Goal: Task Accomplishment & Management: Manage account settings

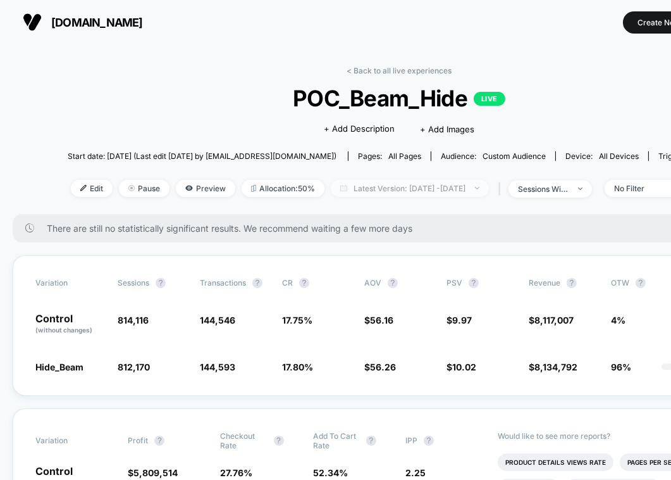
click at [446, 184] on span "Latest Version: [DATE] - [DATE]" at bounding box center [410, 188] width 158 height 17
select select "*"
select select "****"
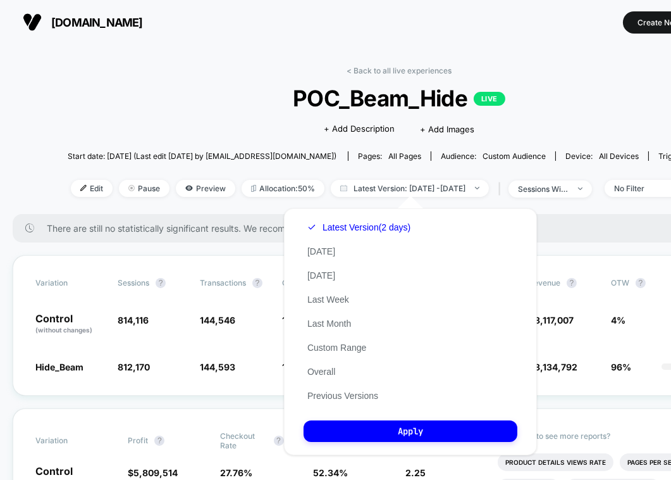
click at [332, 341] on div "Latest Version (2 days) [DATE] [DATE] Last Week Last Month Custom Range Overall…" at bounding box center [359, 311] width 111 height 192
click at [332, 347] on button "Custom Range" at bounding box center [337, 347] width 66 height 11
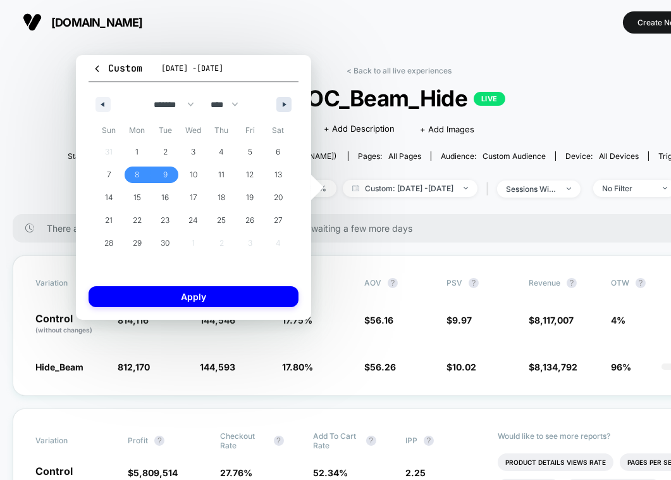
click at [283, 106] on button "button" at bounding box center [284, 104] width 15 height 15
select select "*"
click at [259, 147] on span "3" at bounding box center [250, 152] width 28 height 16
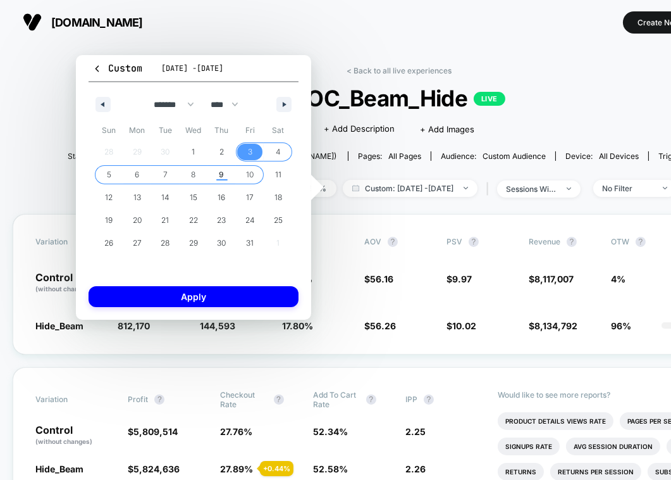
click at [218, 174] on span "9" at bounding box center [222, 174] width 28 height 16
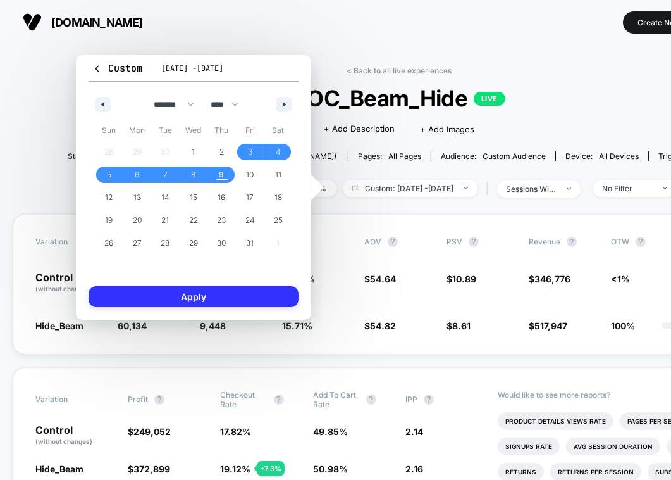
click at [208, 296] on button "Apply" at bounding box center [194, 296] width 210 height 21
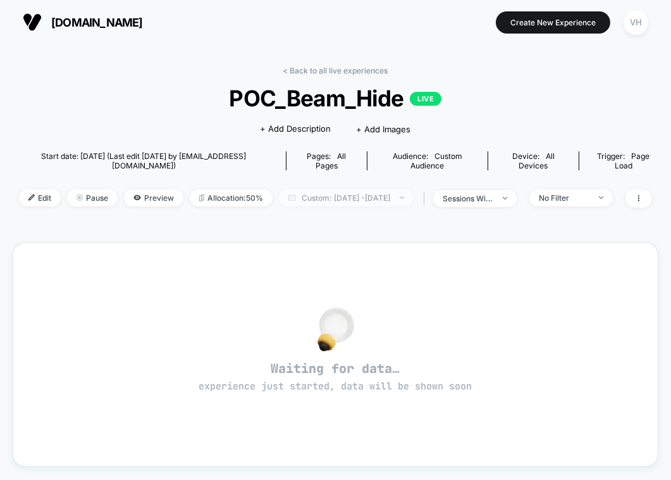
click at [345, 195] on span "Custom: Oct 3, 2025 - Sep 9, 2025" at bounding box center [346, 197] width 135 height 17
select select "*"
select select "****"
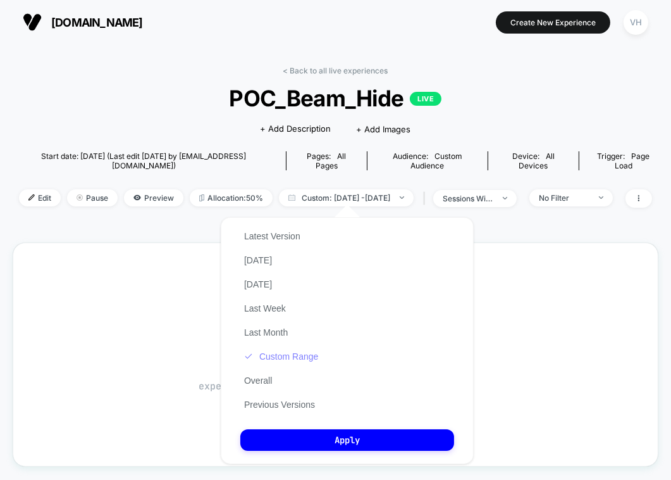
click at [278, 358] on button "Custom Range" at bounding box center [281, 356] width 82 height 11
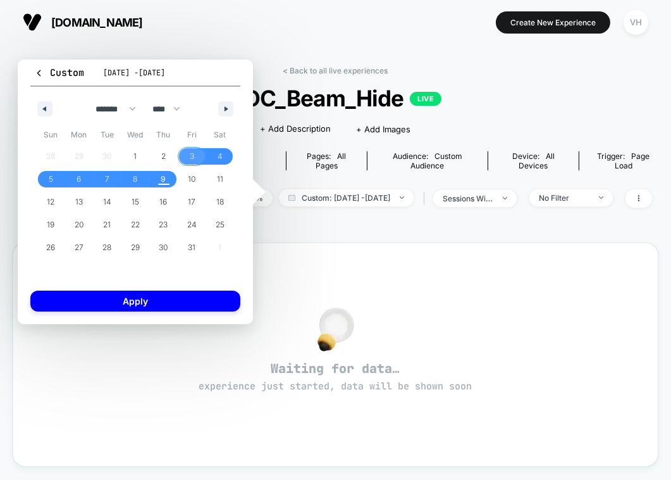
click at [187, 158] on span "3" at bounding box center [192, 156] width 28 height 16
click at [163, 184] on span "9" at bounding box center [163, 179] width 5 height 23
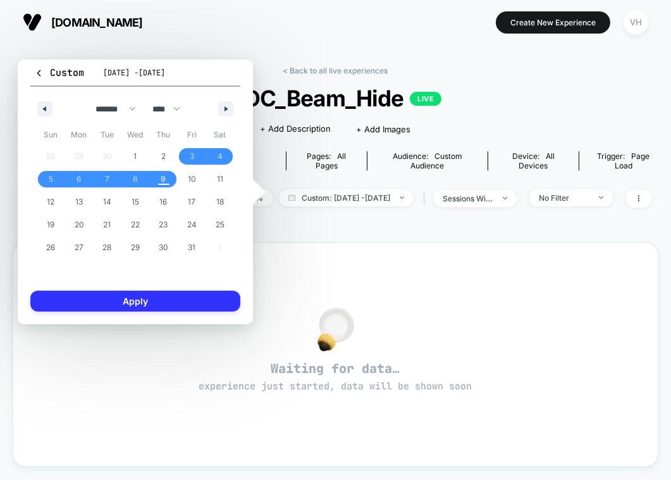
click at [166, 300] on button "Apply" at bounding box center [135, 300] width 210 height 21
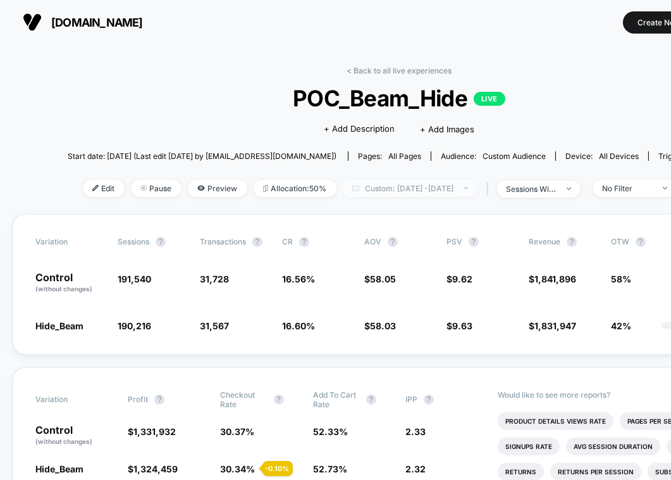
click at [403, 188] on span "Custom: [DATE] - [DATE]" at bounding box center [410, 188] width 135 height 17
select select "*"
select select "****"
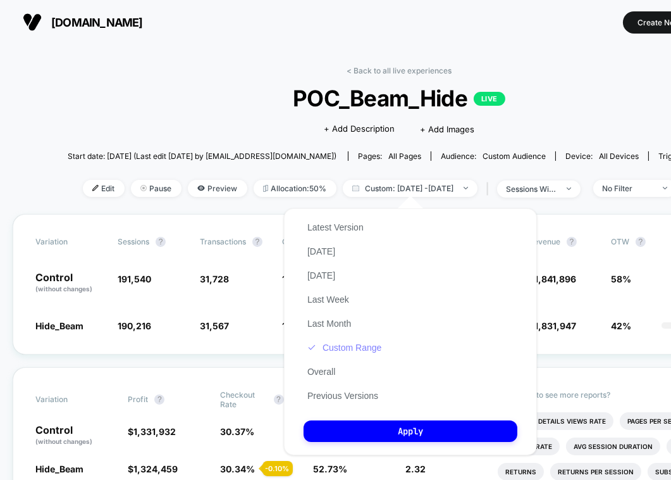
click at [352, 347] on button "Custom Range" at bounding box center [345, 347] width 82 height 11
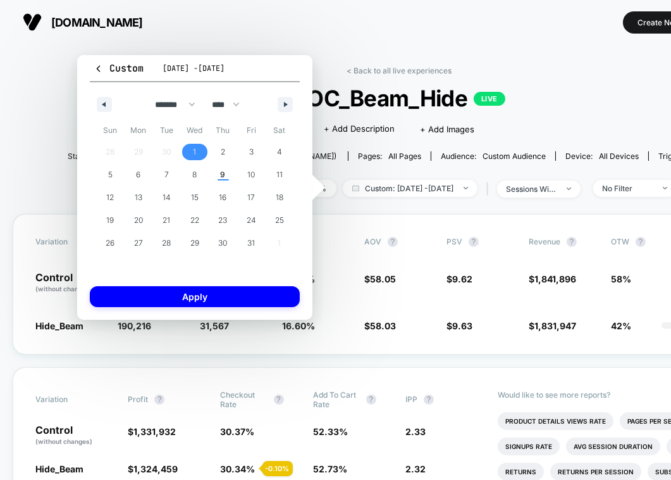
click at [199, 149] on span "1" at bounding box center [195, 152] width 28 height 16
click at [221, 180] on span "9" at bounding box center [223, 174] width 5 height 23
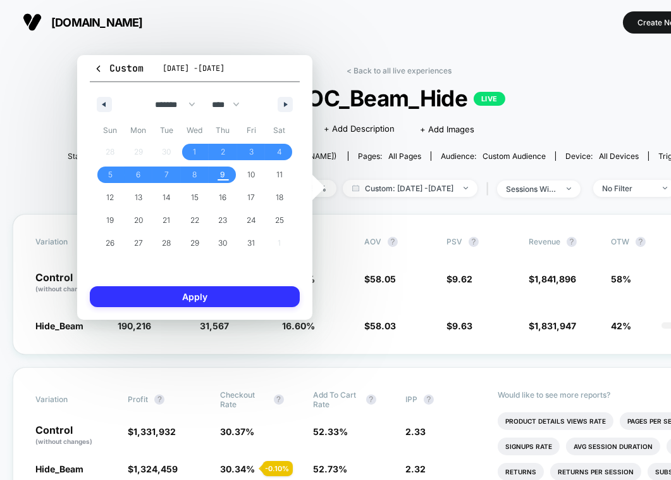
click at [221, 289] on button "Apply" at bounding box center [195, 296] width 210 height 21
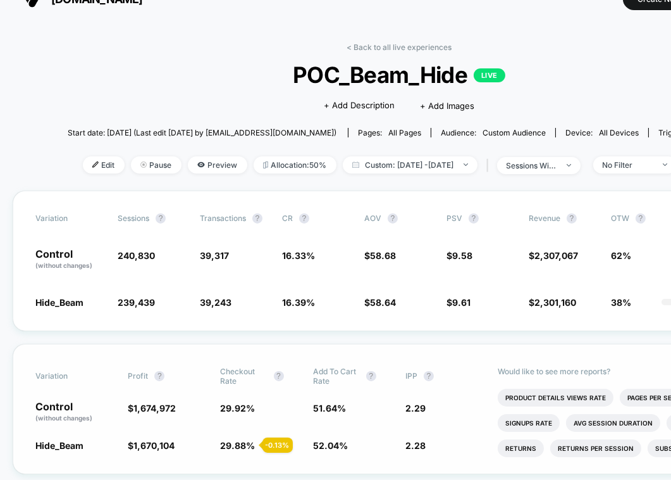
scroll to position [27, 0]
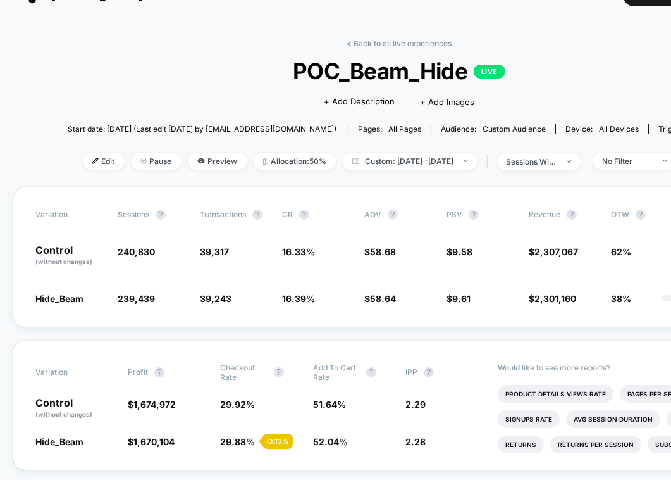
click at [435, 172] on div "< Back to all live experiences POC_Beam_Hide LIVE Click to edit experience deta…" at bounding box center [399, 113] width 663 height 148
click at [426, 162] on span "Custom: [DATE] - [DATE]" at bounding box center [410, 161] width 135 height 17
select select "*"
select select "****"
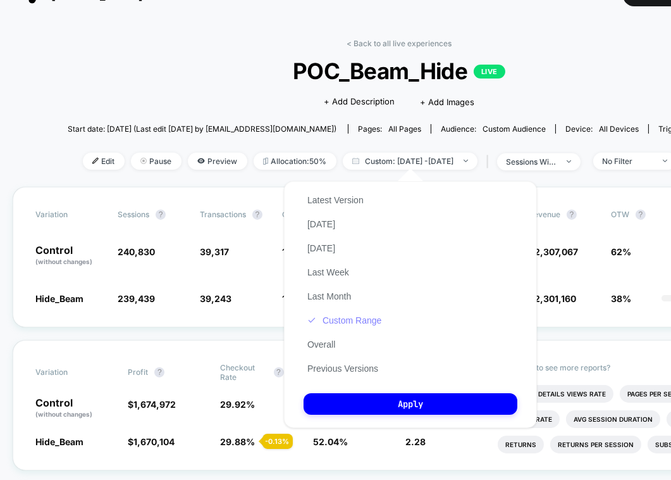
click at [357, 320] on button "Custom Range" at bounding box center [345, 319] width 82 height 11
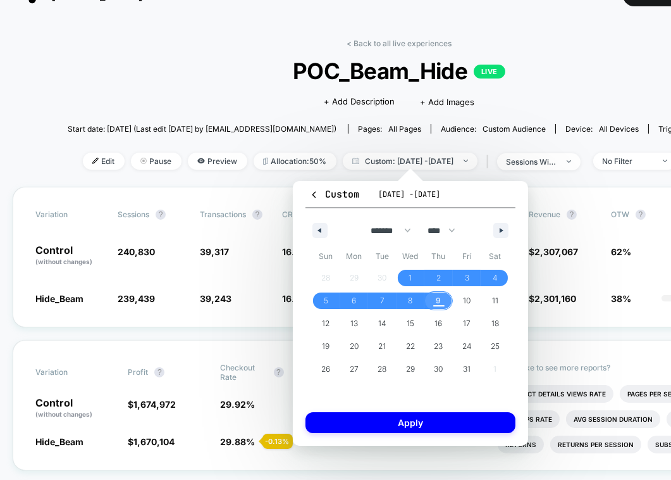
click at [433, 301] on span "9" at bounding box center [439, 300] width 28 height 16
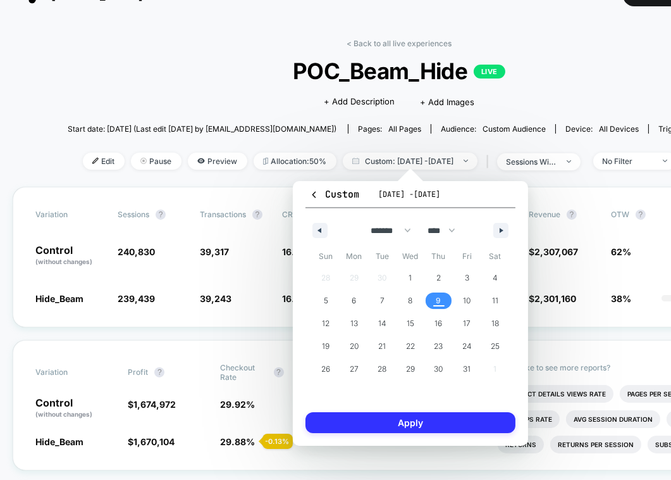
click at [409, 421] on button "Apply" at bounding box center [411, 422] width 210 height 21
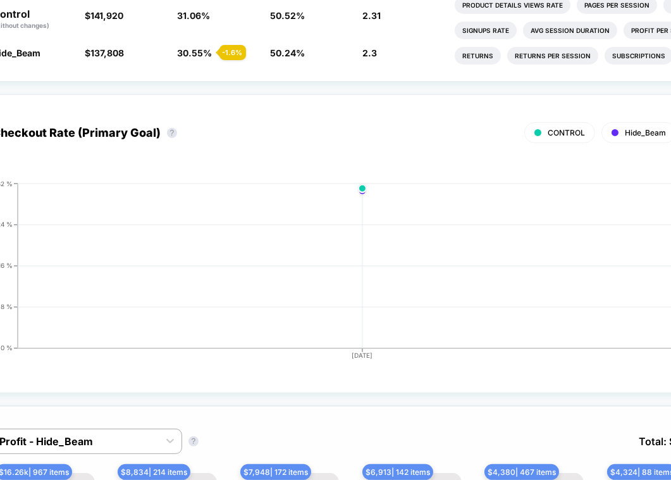
scroll to position [0, 43]
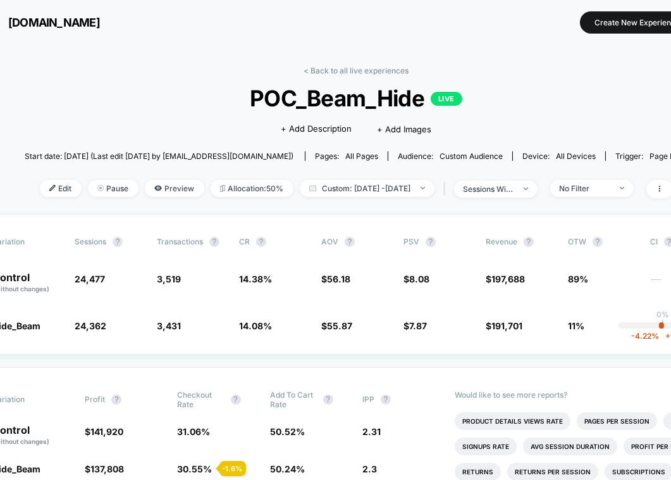
click at [497, 113] on div "Click to edit experience details + Add Description + Add Images" at bounding box center [357, 128] width 398 height 34
click at [333, 189] on span "Custom: [DATE] - [DATE]" at bounding box center [367, 188] width 135 height 17
select select "*"
select select "****"
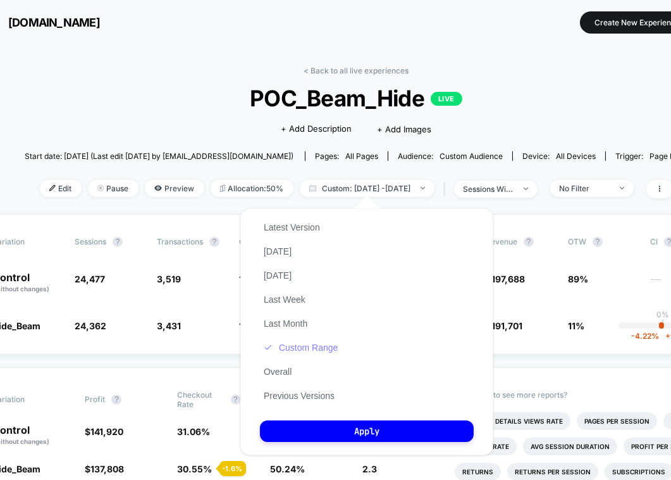
click at [320, 344] on button "Custom Range" at bounding box center [301, 347] width 82 height 11
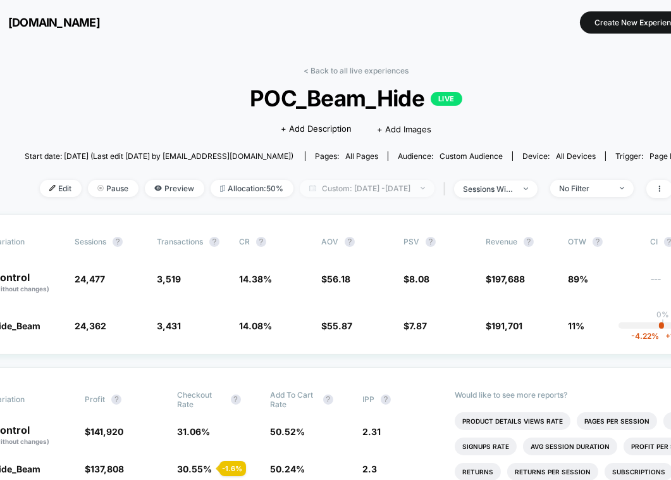
click at [375, 182] on span "Custom: [DATE] - [DATE]" at bounding box center [367, 188] width 135 height 17
select select "*"
select select "****"
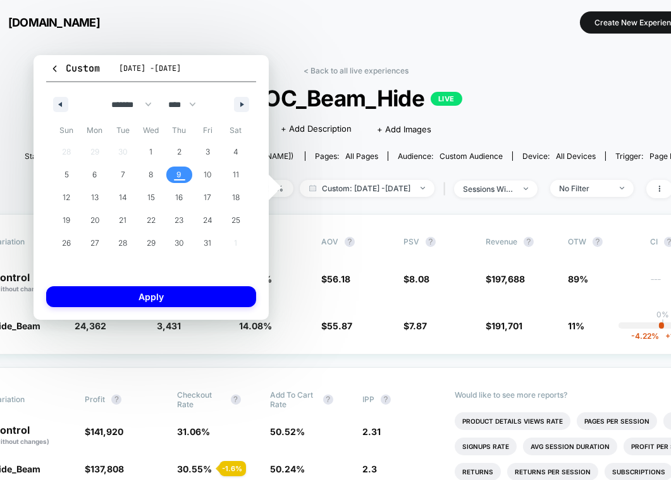
click at [562, 134] on div "< Back to all live experiences POC_Beam_Hide LIVE Click to edit experience deta…" at bounding box center [356, 140] width 663 height 148
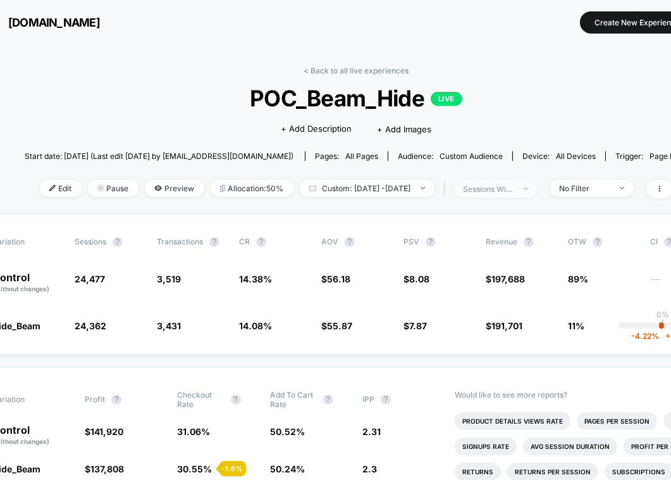
click at [510, 190] on div "sessions with impression" at bounding box center [489, 188] width 51 height 9
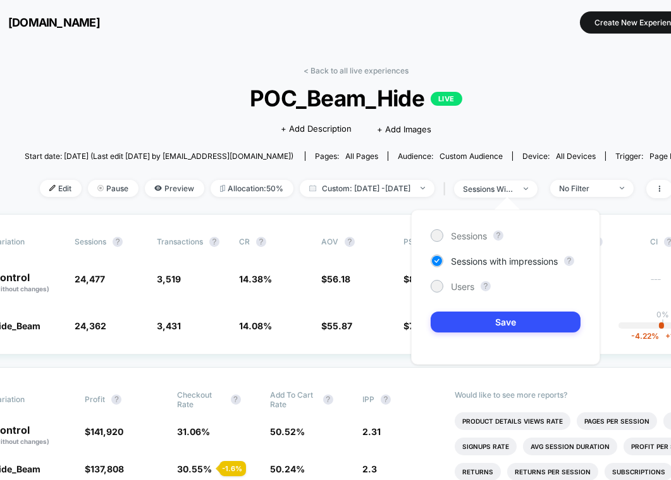
click at [455, 278] on div "Sessions ? Sessions with impressions ? Users ? Save" at bounding box center [505, 286] width 189 height 155
click at [458, 289] on span "Users" at bounding box center [462, 286] width 23 height 11
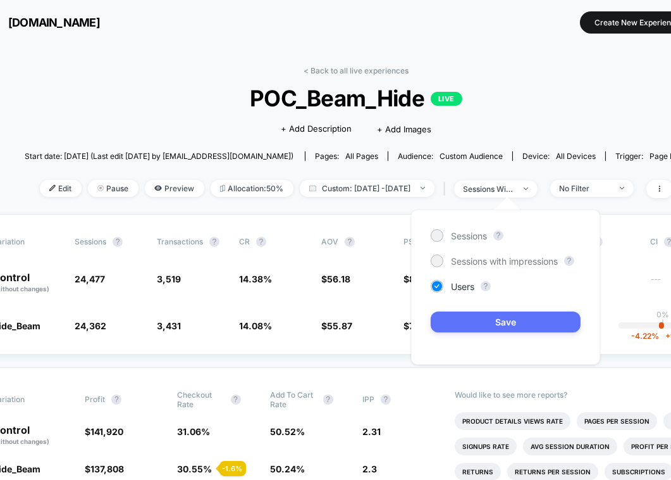
click at [470, 318] on button "Save" at bounding box center [506, 321] width 150 height 21
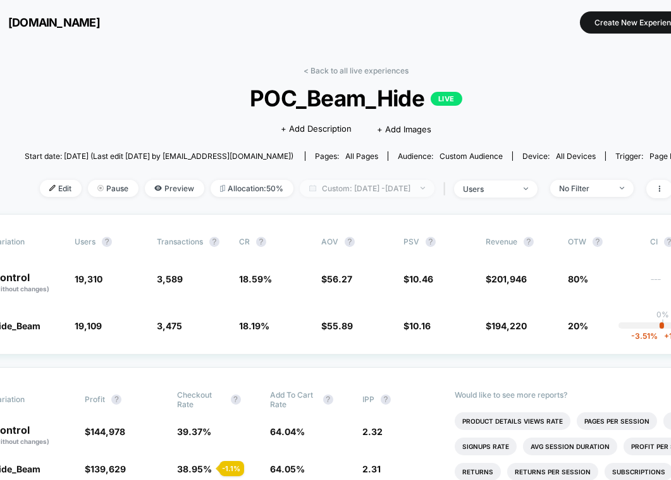
click at [375, 187] on span "Custom: [DATE] - [DATE]" at bounding box center [367, 188] width 135 height 17
select select "*"
select select "****"
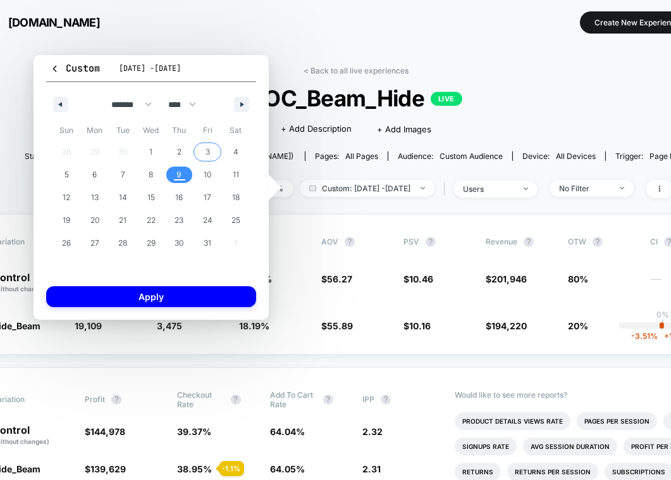
click at [209, 147] on span "3" at bounding box center [208, 151] width 4 height 23
click at [185, 175] on span "9" at bounding box center [179, 174] width 28 height 16
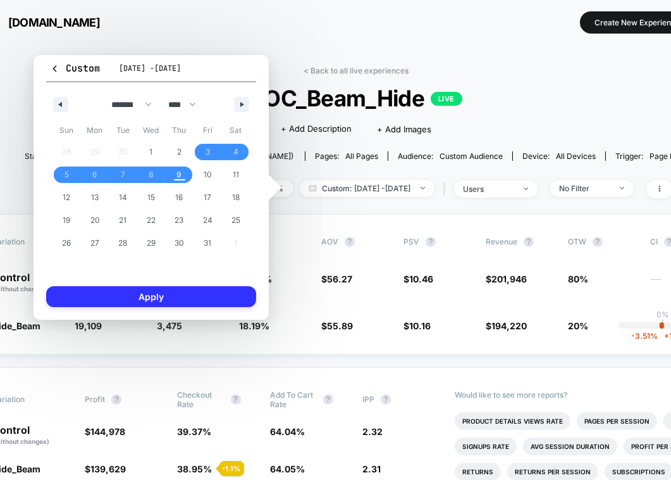
click at [188, 299] on button "Apply" at bounding box center [151, 296] width 210 height 21
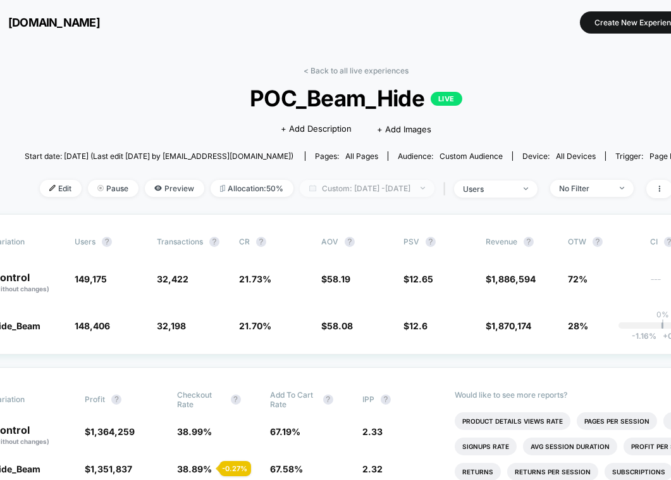
click at [378, 180] on span "Custom: [DATE] - [DATE]" at bounding box center [367, 188] width 135 height 17
select select "*"
select select "****"
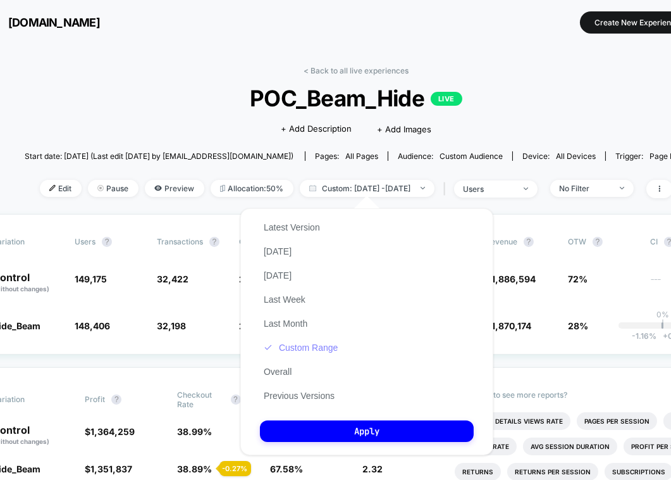
click at [287, 344] on button "Custom Range" at bounding box center [301, 347] width 82 height 11
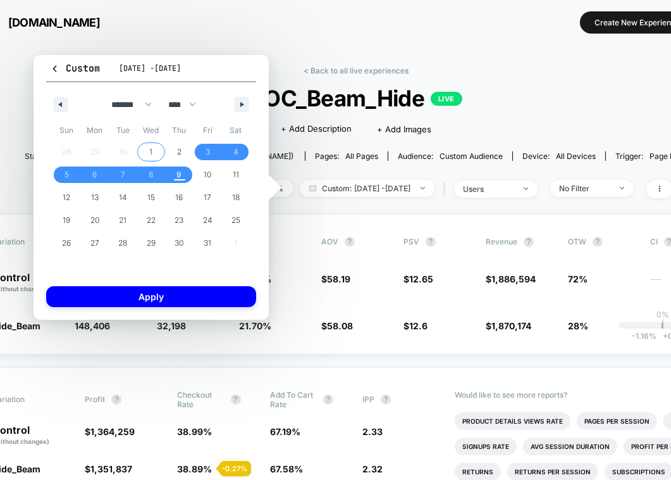
click at [151, 147] on span "1" at bounding box center [150, 151] width 3 height 23
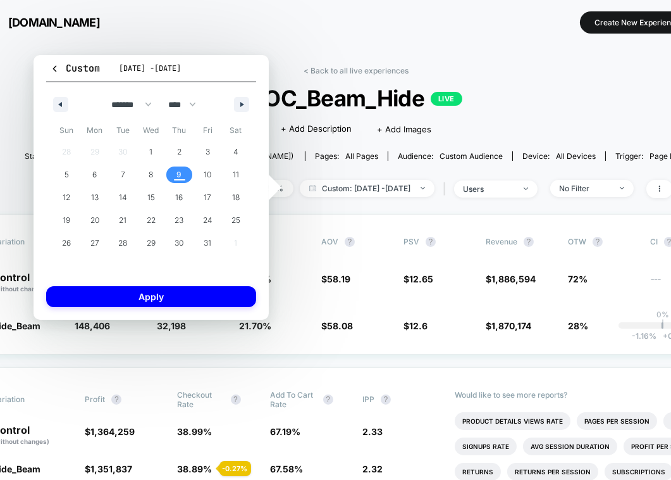
click at [177, 178] on span "9" at bounding box center [179, 174] width 5 height 23
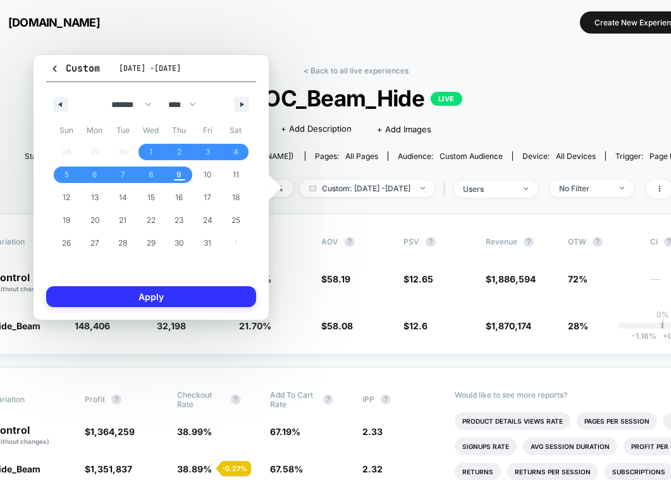
click at [193, 296] on button "Apply" at bounding box center [151, 296] width 210 height 21
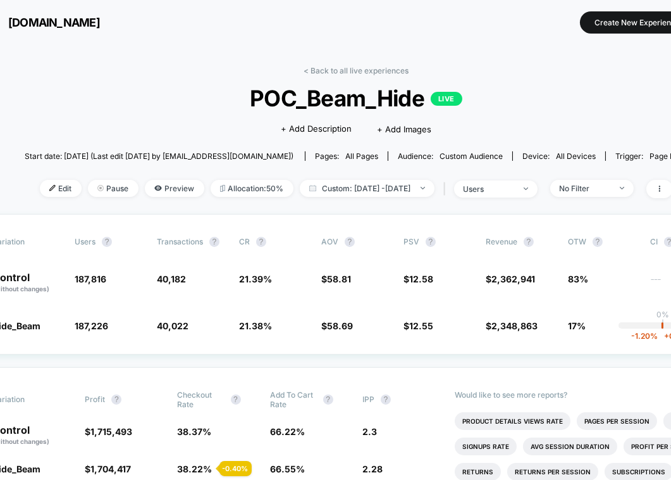
click at [390, 198] on div "< Back to all live experiences POC_Beam_Hide LIVE Click to edit experience deta…" at bounding box center [356, 140] width 663 height 148
click at [383, 195] on span "Custom: [DATE] - [DATE]" at bounding box center [367, 188] width 135 height 17
select select "*"
select select "****"
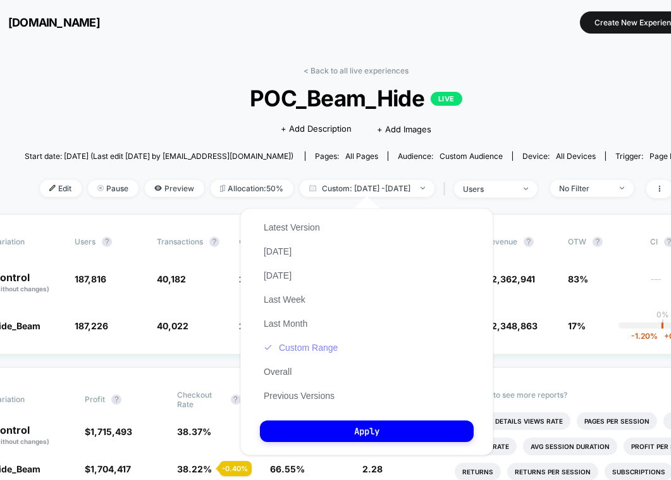
click at [316, 345] on button "Custom Range" at bounding box center [301, 347] width 82 height 11
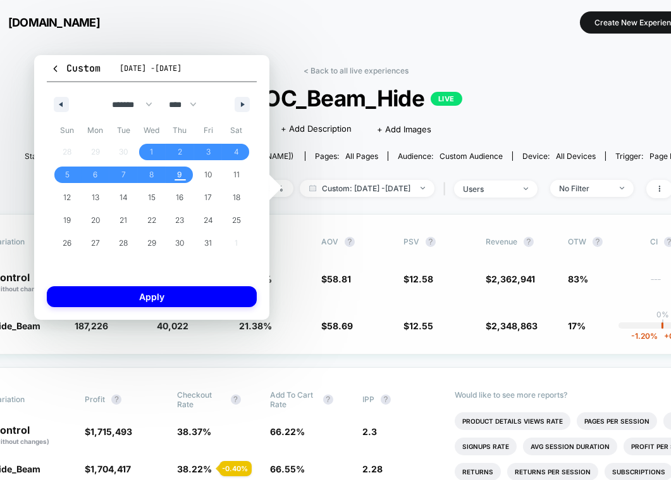
click at [464, 249] on div "Variation users ? Transactions ? CR ? AOV ? PSV ? Revenue ? OTW ? CI ? Control …" at bounding box center [356, 284] width 773 height 140
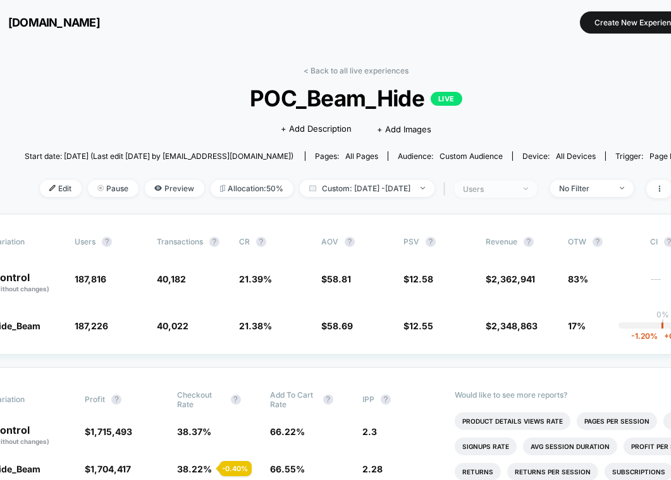
click at [521, 196] on span "users" at bounding box center [496, 188] width 84 height 17
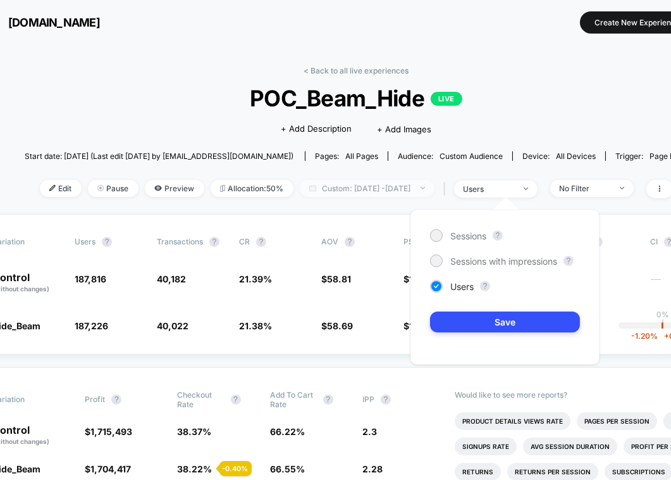
click at [413, 183] on span "Custom: [DATE] - [DATE]" at bounding box center [367, 188] width 135 height 17
select select "*"
select select "****"
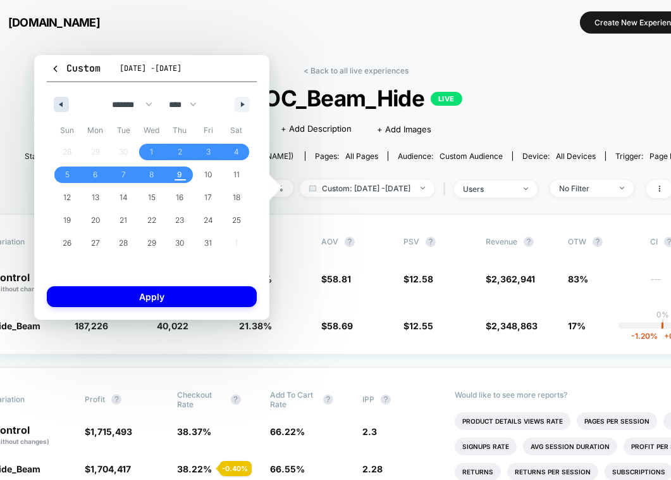
click at [61, 99] on button "button" at bounding box center [61, 104] width 15 height 15
select select "*"
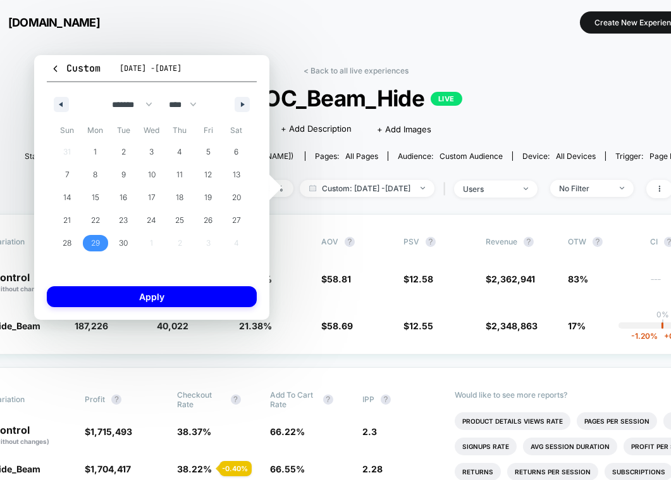
click at [97, 250] on span "29" at bounding box center [95, 243] width 9 height 23
click at [124, 249] on span "30" at bounding box center [123, 243] width 9 height 23
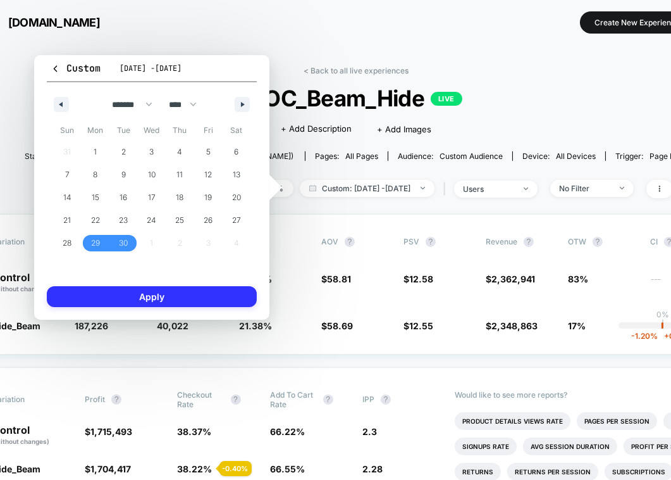
click at [126, 299] on button "Apply" at bounding box center [152, 296] width 210 height 21
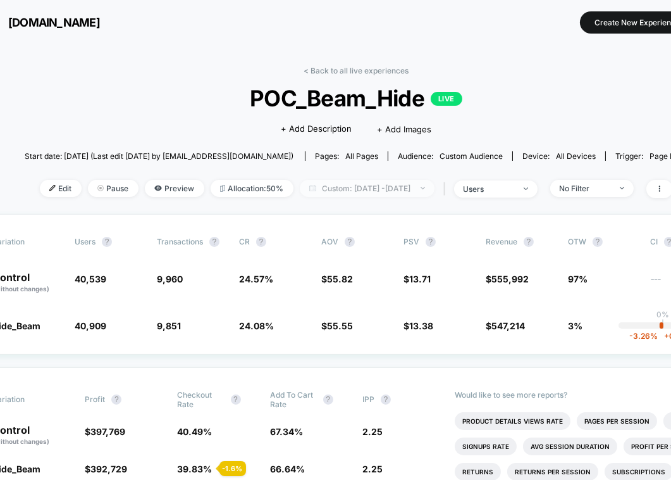
click at [399, 187] on span "Custom: Sep 29, 2025 - Sep 30, 2025" at bounding box center [367, 188] width 135 height 17
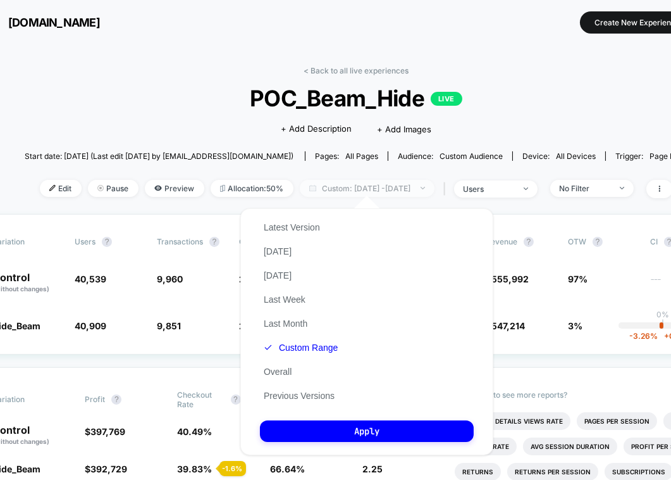
click at [399, 187] on span "Custom: Sep 29, 2025 - Sep 30, 2025" at bounding box center [367, 188] width 135 height 17
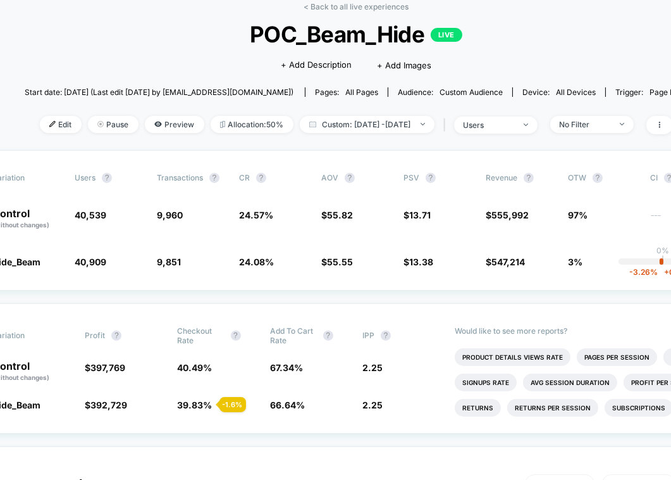
scroll to position [96, 43]
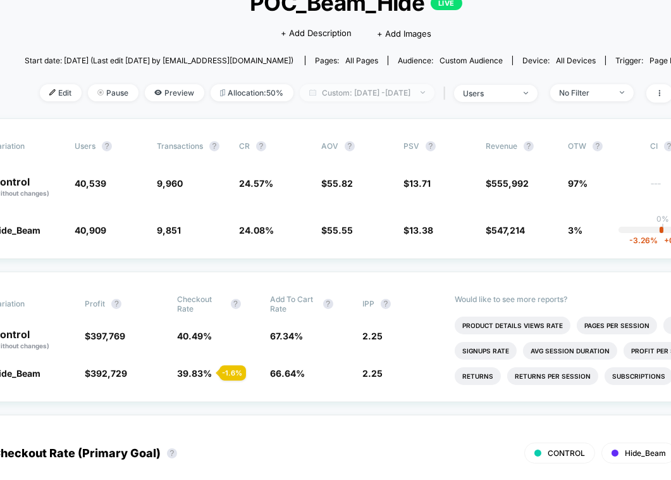
click at [412, 87] on span "Custom: Sep 29, 2025 - Sep 30, 2025" at bounding box center [367, 92] width 135 height 17
select select "*"
select select "****"
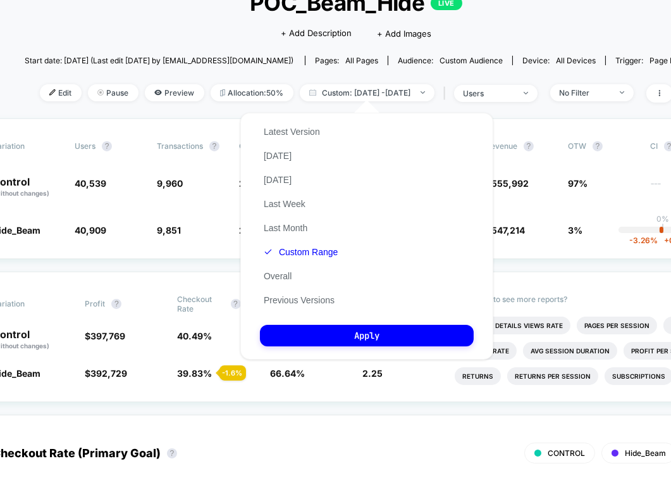
click at [294, 263] on div "Latest Version Today Yesterday Last Week Last Month Custom Range Overall Previo…" at bounding box center [301, 216] width 82 height 192
click at [294, 253] on button "Custom Range" at bounding box center [301, 251] width 82 height 11
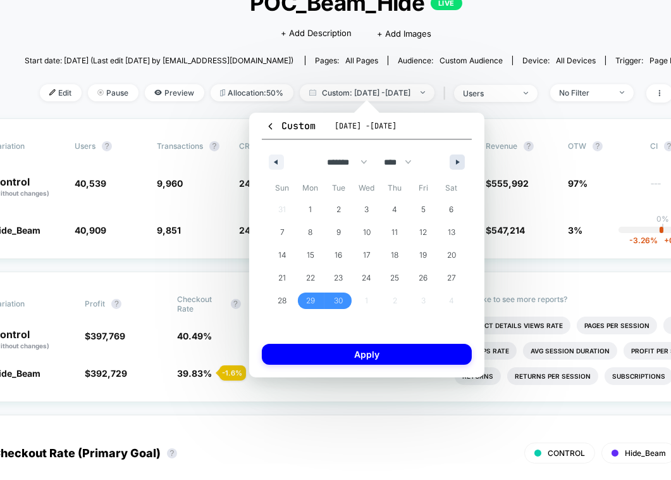
click at [453, 163] on button "button" at bounding box center [457, 161] width 15 height 15
select select "*"
click at [369, 209] on span "1" at bounding box center [367, 209] width 28 height 16
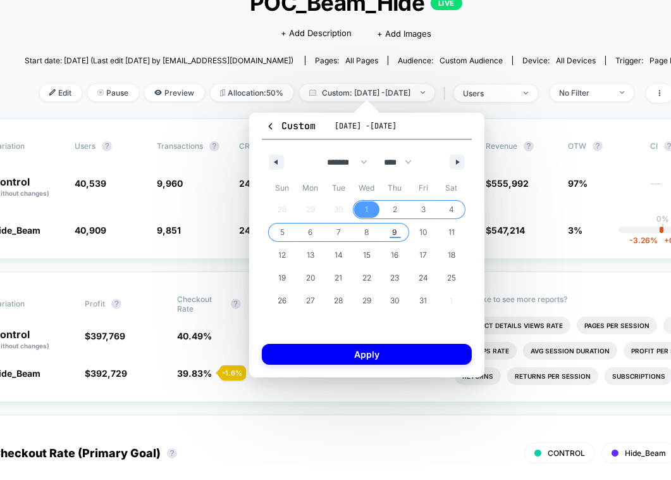
click at [390, 232] on span "9" at bounding box center [395, 232] width 28 height 16
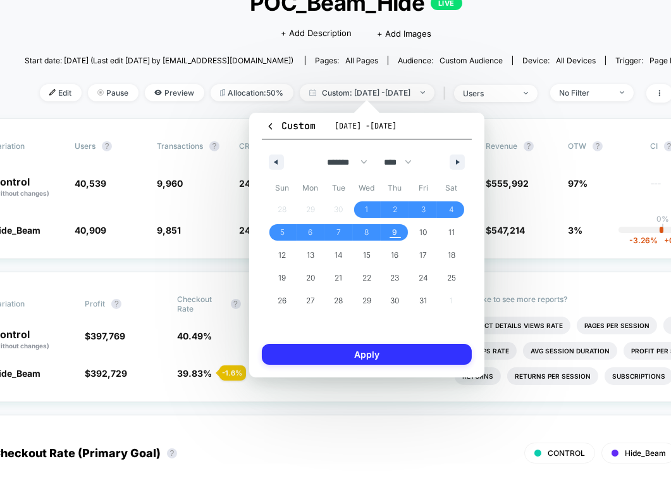
click at [370, 357] on button "Apply" at bounding box center [367, 354] width 210 height 21
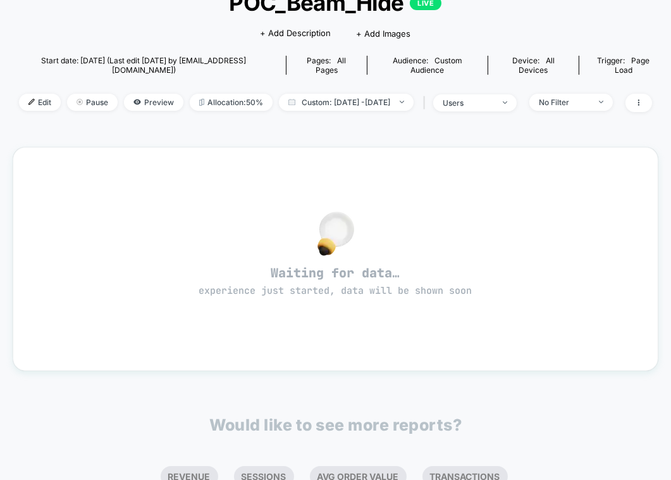
scroll to position [96, 0]
click at [359, 95] on span "Custom: Oct 1, 2025 - Sep 30, 2025" at bounding box center [346, 102] width 135 height 17
select select "*"
select select "****"
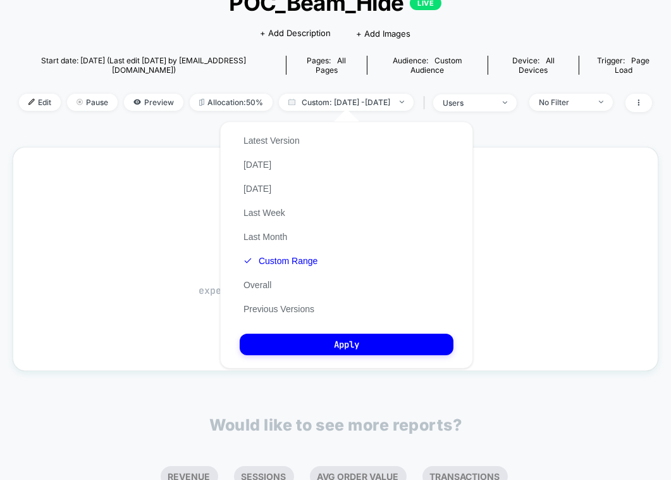
click at [297, 268] on div "Latest Version Today Yesterday Last Week Last Month Custom Range Overall Previo…" at bounding box center [281, 224] width 82 height 192
click at [294, 261] on button "Custom Range" at bounding box center [281, 260] width 82 height 11
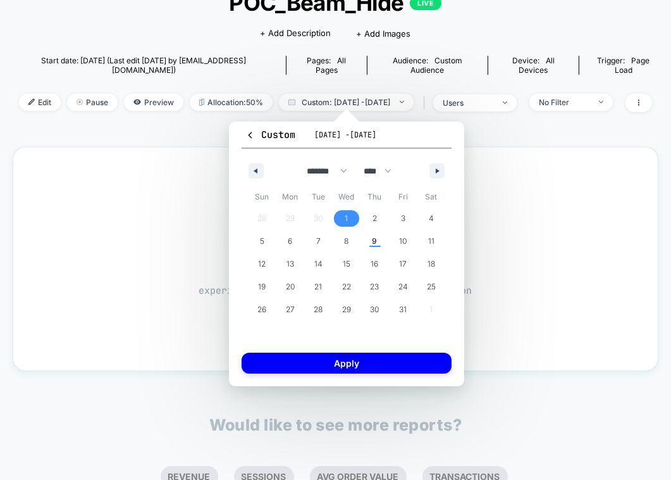
click at [335, 221] on span "1" at bounding box center [347, 218] width 28 height 16
click at [366, 239] on span "9" at bounding box center [375, 241] width 28 height 16
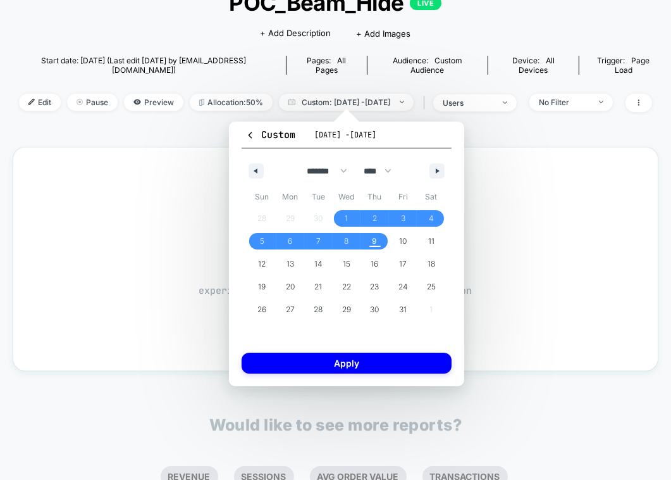
click at [347, 350] on div "Custom Oct 1, 2025 - Oct 9, 2025 ******* ******** ***** ***** *** **** **** ***…" at bounding box center [346, 253] width 235 height 265
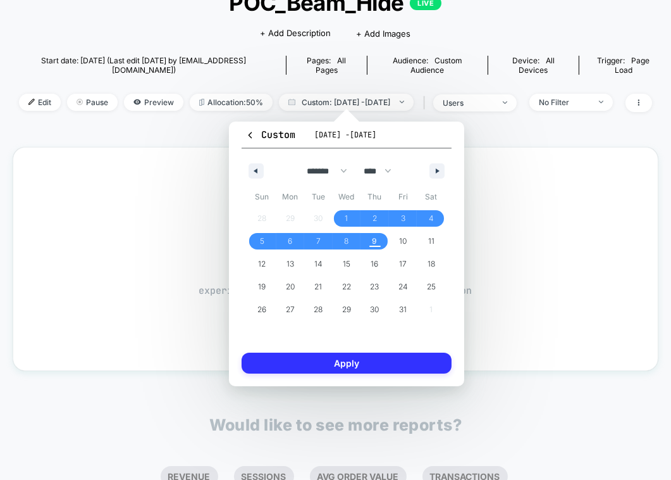
click at [347, 360] on button "Apply" at bounding box center [347, 362] width 210 height 21
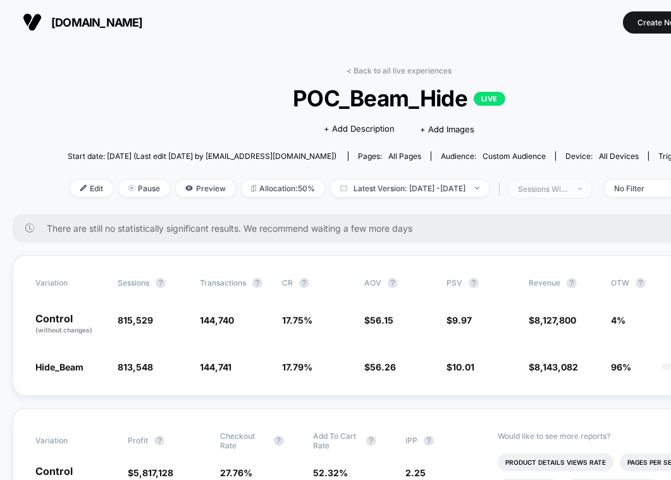
click at [581, 195] on span "sessions with impression" at bounding box center [551, 188] width 84 height 17
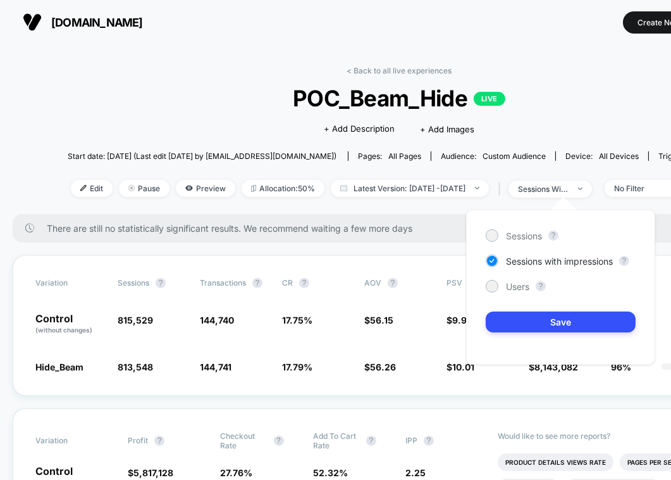
click at [509, 189] on span "|" at bounding box center [501, 189] width 13 height 18
click at [487, 189] on span "Latest Version: [DATE] - [DATE]" at bounding box center [410, 188] width 158 height 17
select select "*"
select select "****"
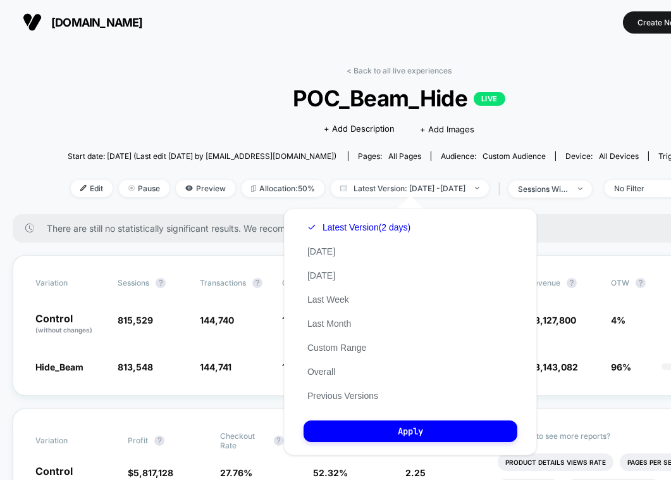
click at [346, 356] on div "Latest Version (2 days) [DATE] [DATE] Last Week Last Month Custom Range Overall…" at bounding box center [359, 311] width 111 height 192
click at [346, 349] on button "Custom Range" at bounding box center [337, 347] width 66 height 11
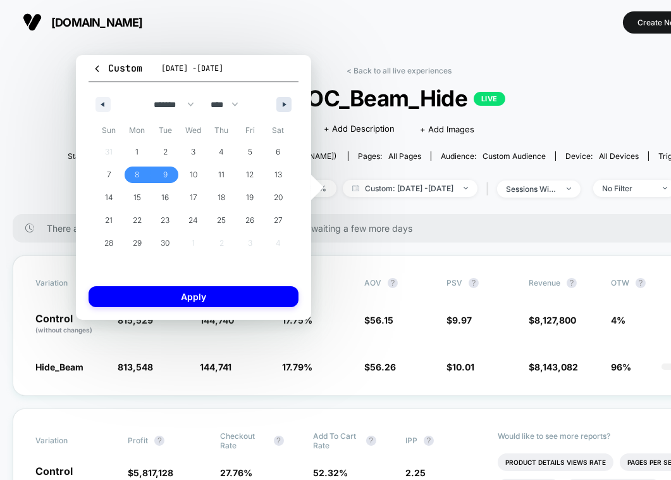
click at [285, 102] on icon "button" at bounding box center [286, 104] width 6 height 5
select select "*"
click at [222, 177] on span "9" at bounding box center [222, 174] width 5 height 23
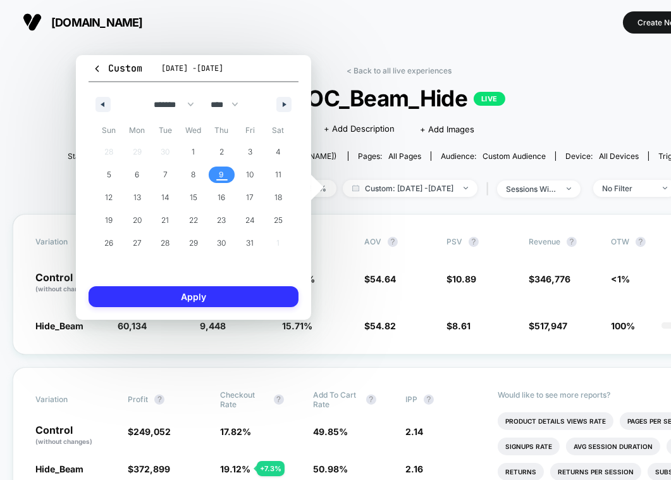
click at [230, 296] on button "Apply" at bounding box center [194, 296] width 210 height 21
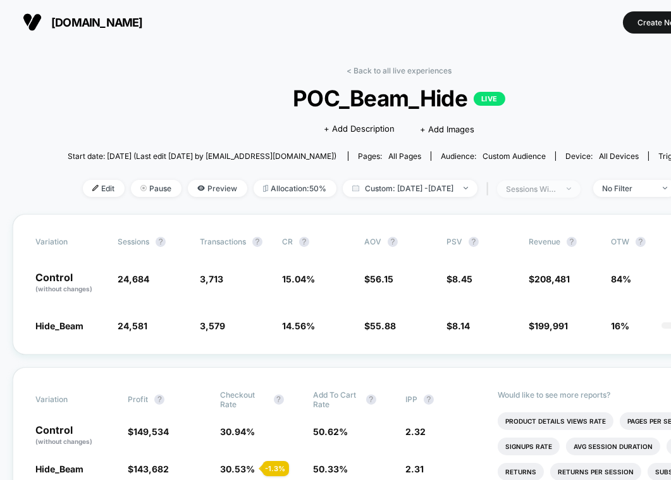
click at [549, 196] on span "sessions with impression" at bounding box center [539, 188] width 84 height 17
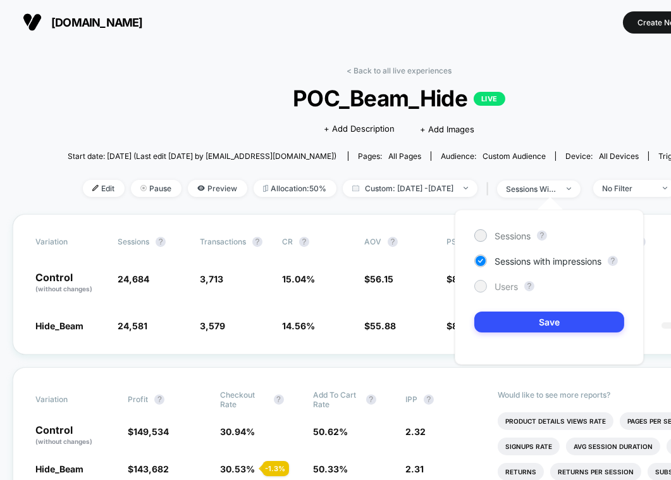
click at [509, 287] on span "Users" at bounding box center [506, 286] width 23 height 11
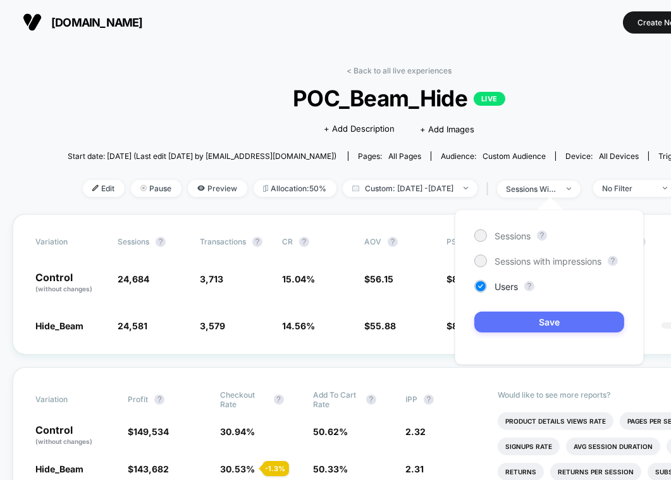
click at [511, 314] on button "Save" at bounding box center [550, 321] width 150 height 21
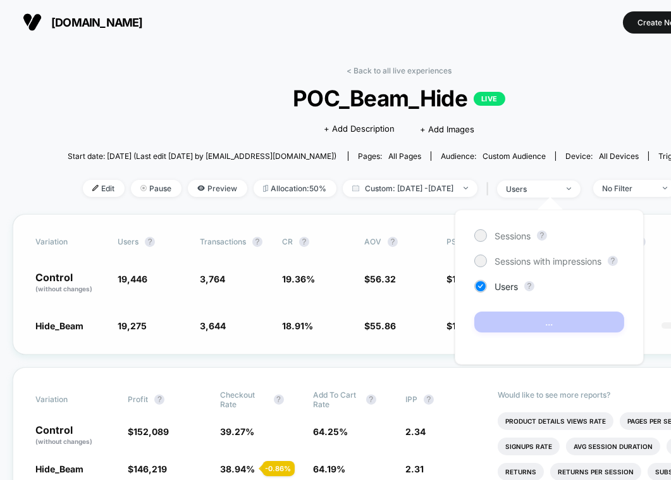
click at [432, 347] on div "Variation users ? Transactions ? CR ? AOV ? PSV ? Revenue ? OTW ? CI ? Control …" at bounding box center [399, 284] width 773 height 140
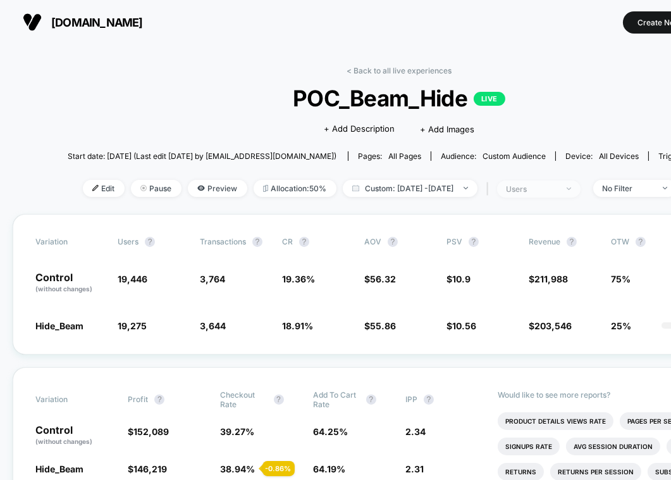
click at [557, 188] on div "users" at bounding box center [532, 188] width 51 height 9
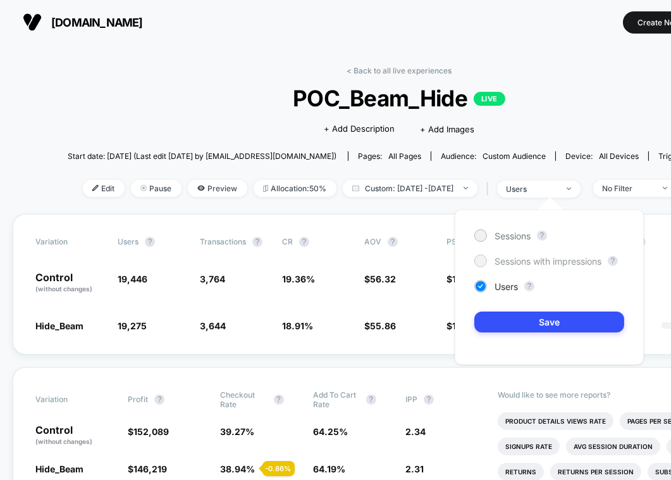
click at [528, 261] on span "Sessions with impressions" at bounding box center [548, 261] width 107 height 11
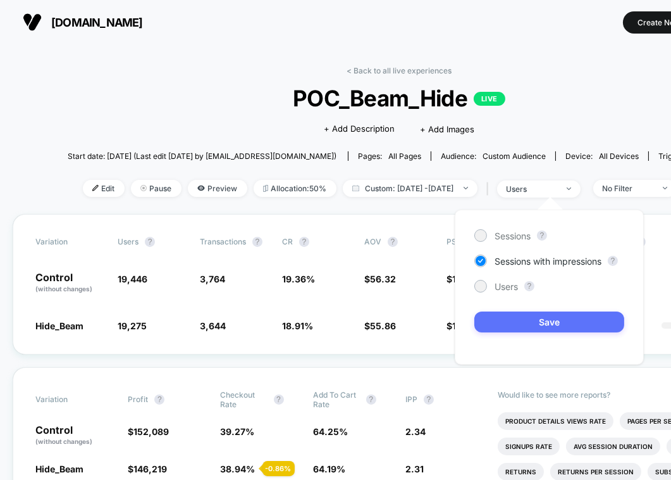
click at [545, 323] on button "Save" at bounding box center [550, 321] width 150 height 21
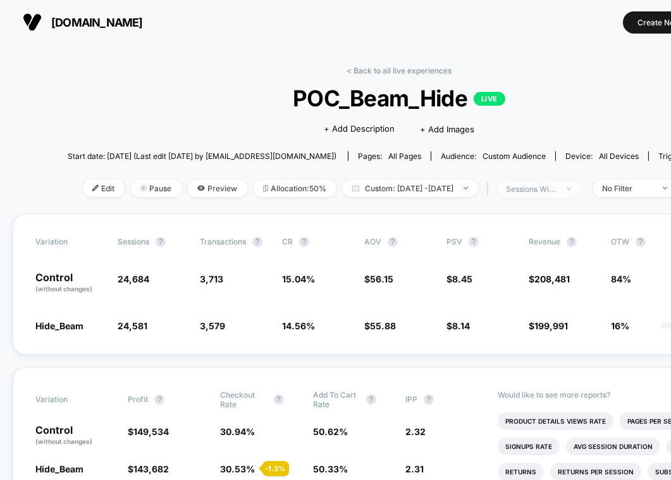
click at [555, 190] on div "sessions with impression" at bounding box center [532, 188] width 51 height 9
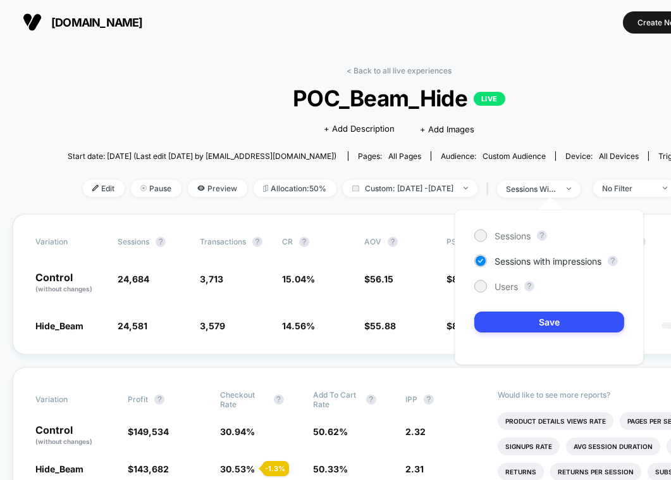
click at [513, 277] on div "Sessions ? Sessions with impressions ? Users ? Save" at bounding box center [549, 286] width 189 height 155
click at [513, 281] on span "Users" at bounding box center [506, 286] width 23 height 11
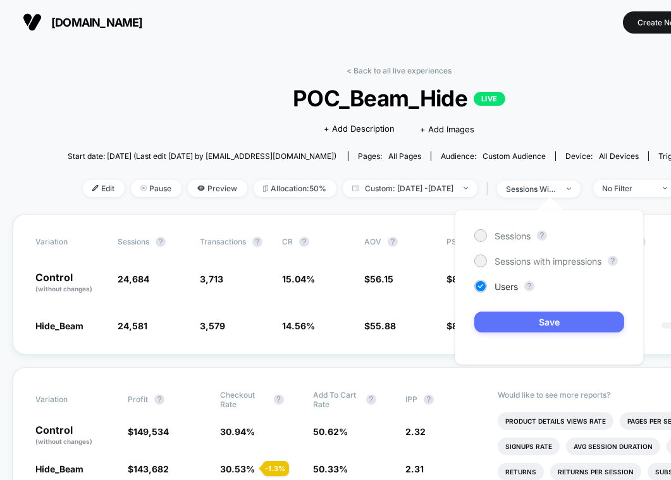
click at [523, 316] on button "Save" at bounding box center [550, 321] width 150 height 21
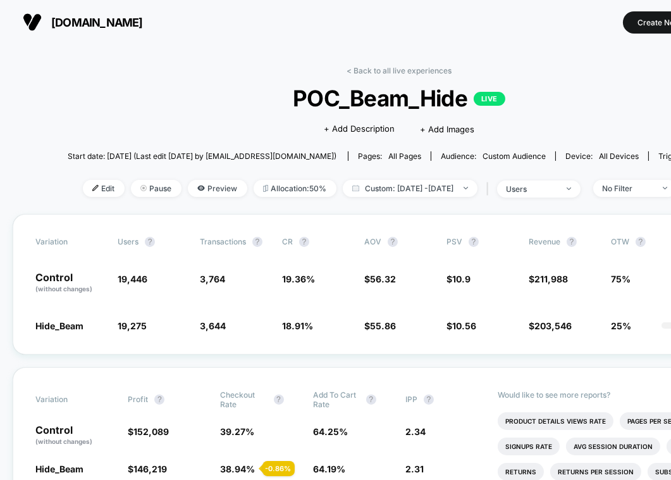
click at [416, 201] on div "< Back to all live experiences POC_Beam_Hide LIVE Click to edit experience deta…" at bounding box center [399, 140] width 663 height 148
click at [412, 195] on div "Edit Pause Preview Allocation: 50% Custom: [DATE] - [DATE] | users No Filter" at bounding box center [399, 189] width 663 height 18
click at [387, 182] on span "Custom: [DATE] - [DATE]" at bounding box center [410, 188] width 135 height 17
select select "*"
select select "****"
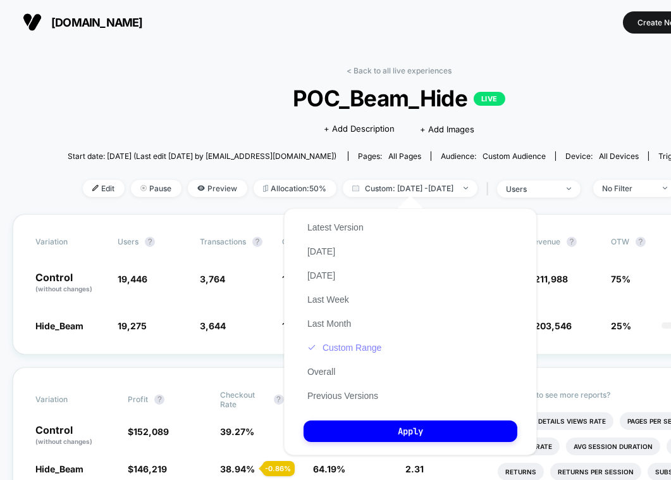
click at [334, 352] on button "Custom Range" at bounding box center [345, 347] width 82 height 11
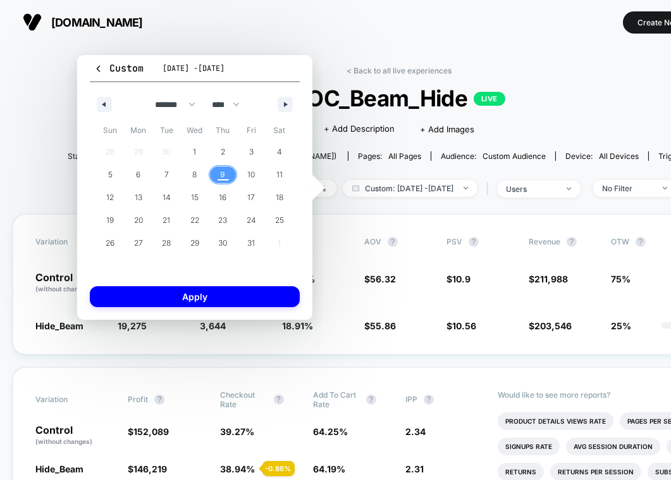
click at [223, 180] on span "9" at bounding box center [223, 174] width 5 height 23
click at [249, 144] on span "3" at bounding box center [251, 151] width 4 height 23
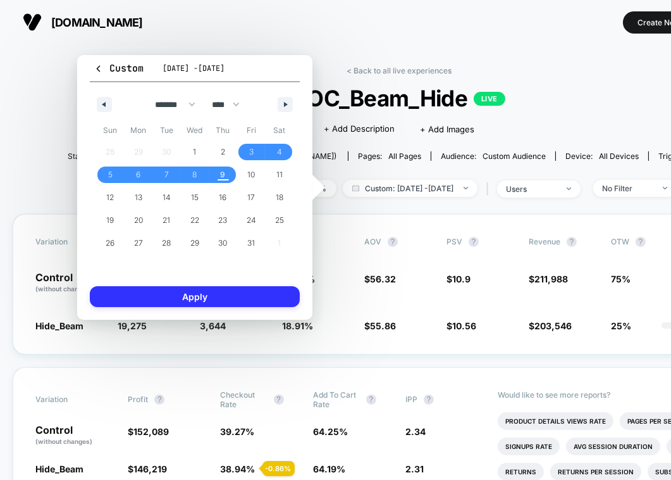
click at [199, 290] on button "Apply" at bounding box center [195, 296] width 210 height 21
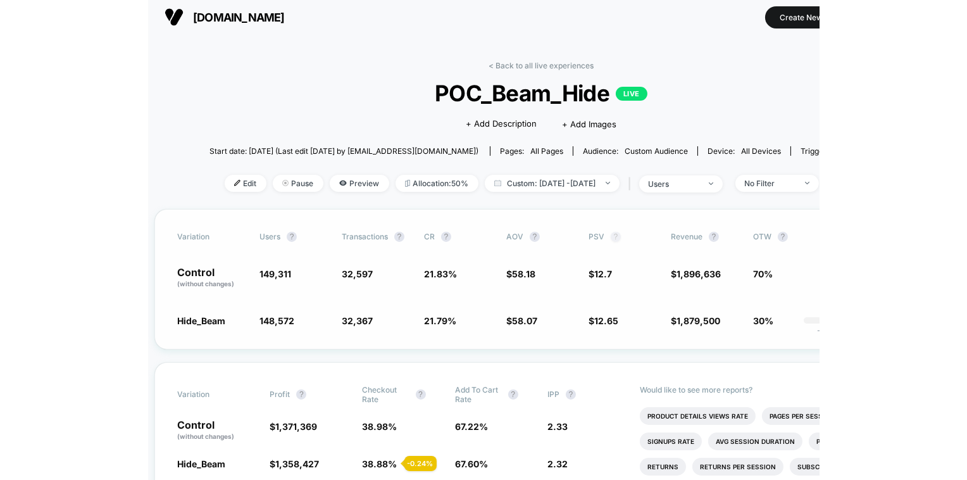
scroll to position [5, 8]
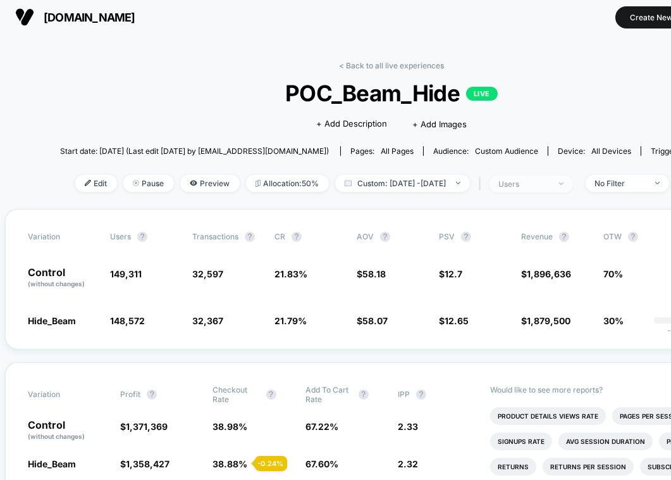
click at [549, 183] on div "users" at bounding box center [524, 183] width 51 height 9
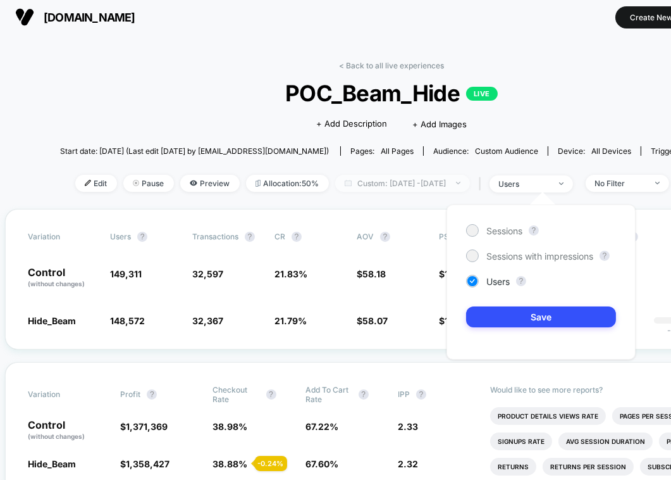
click at [433, 180] on span "Custom: [DATE] - [DATE]" at bounding box center [402, 183] width 135 height 17
select select "*"
select select "****"
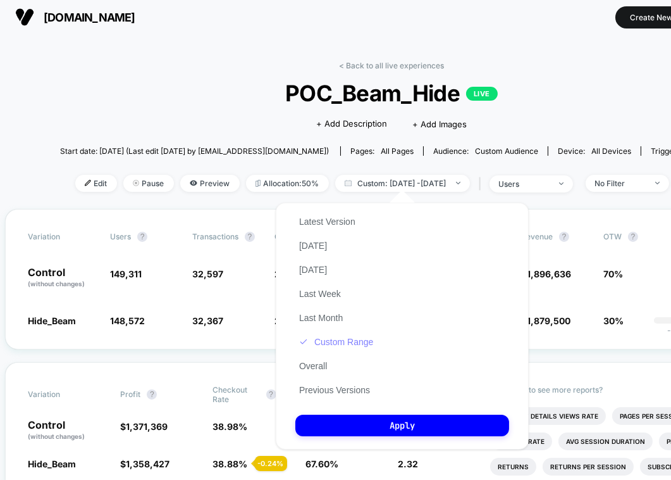
click at [370, 345] on button "Custom Range" at bounding box center [337, 341] width 82 height 11
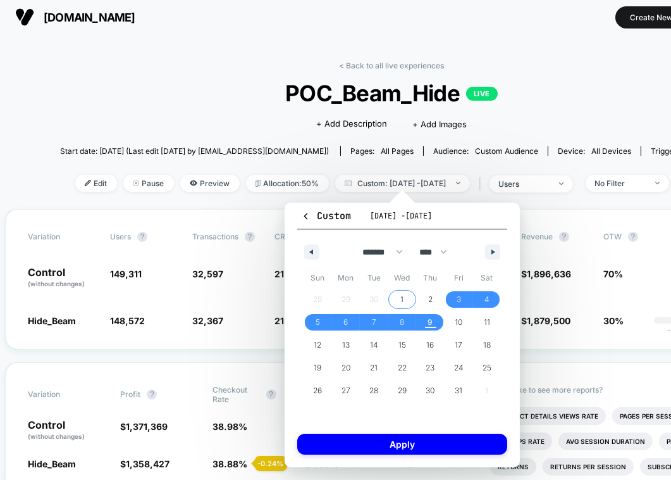
click at [402, 299] on span "1" at bounding box center [402, 299] width 3 height 23
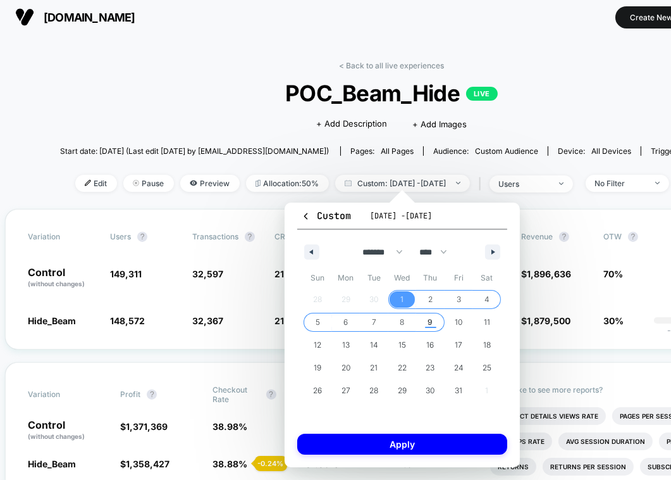
click at [430, 322] on span "9" at bounding box center [430, 322] width 5 height 23
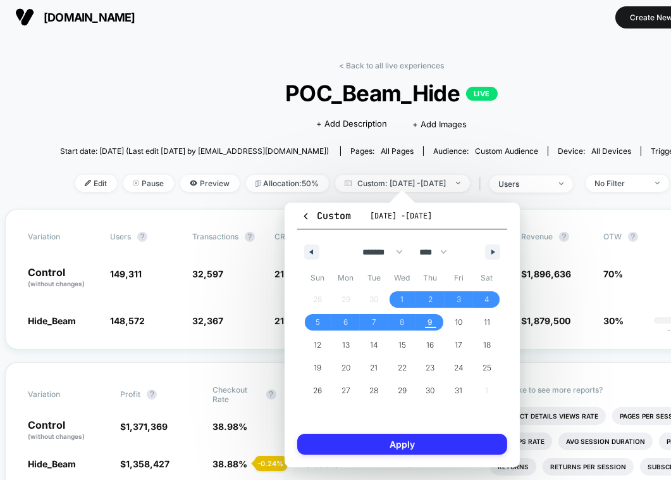
click at [432, 443] on button "Apply" at bounding box center [402, 443] width 210 height 21
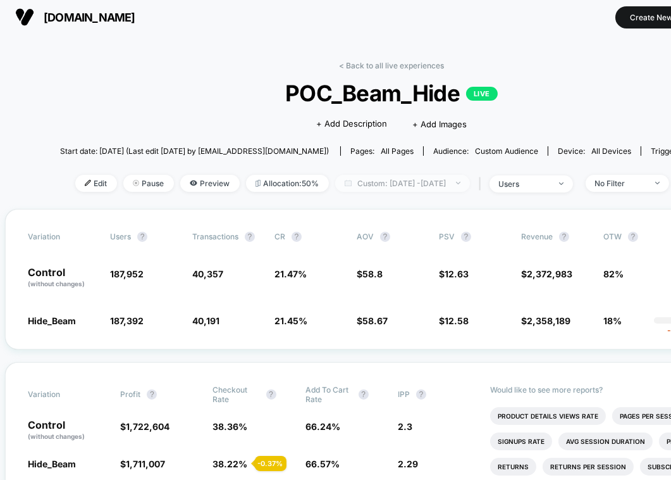
click at [448, 178] on span "Custom: [DATE] - [DATE]" at bounding box center [402, 183] width 135 height 17
select select "*"
select select "****"
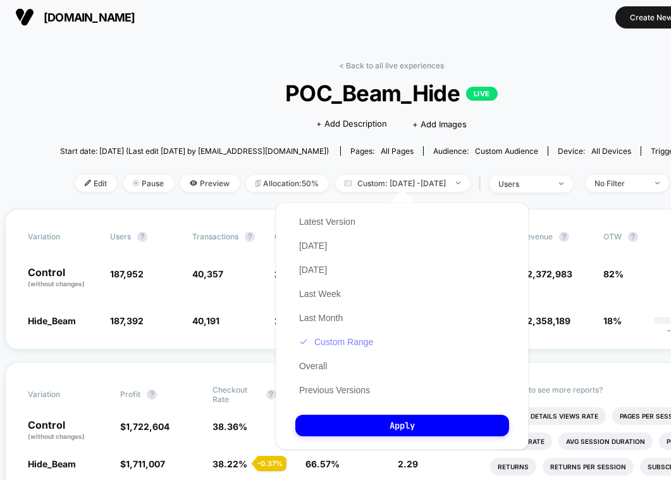
click at [362, 347] on button "Custom Range" at bounding box center [337, 341] width 82 height 11
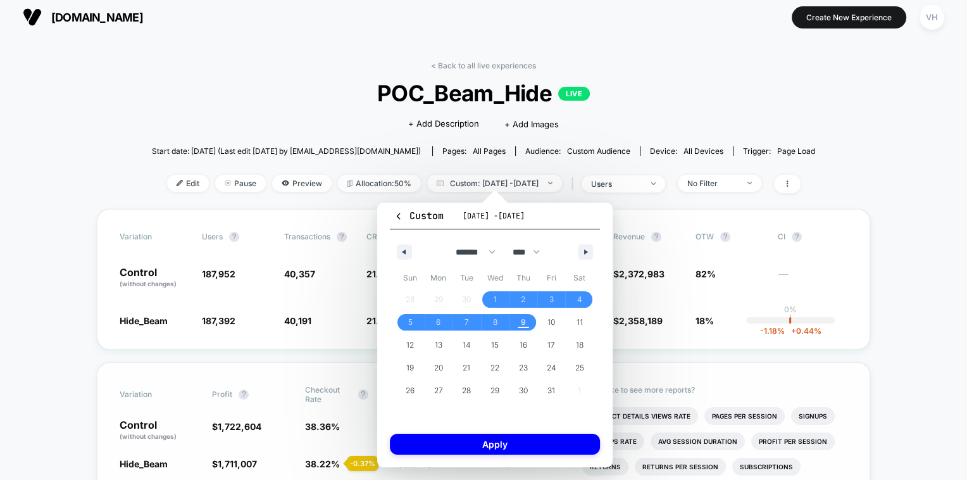
scroll to position [5, 0]
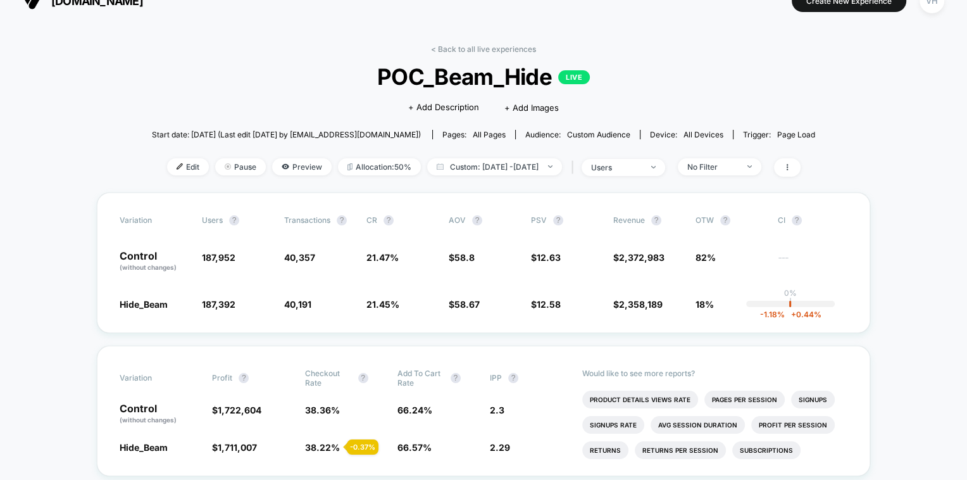
scroll to position [16, 0]
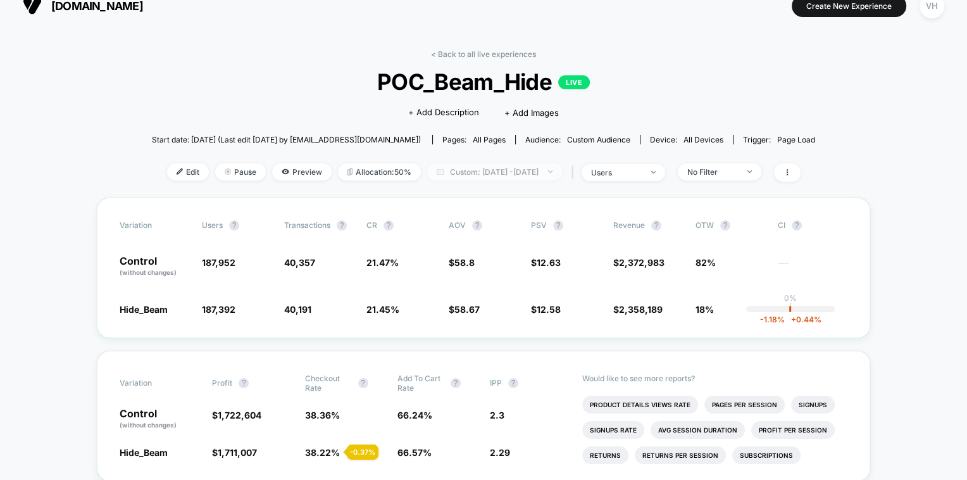
click at [514, 173] on span "Custom: [DATE] - [DATE]" at bounding box center [494, 171] width 135 height 17
select select "*"
select select "****"
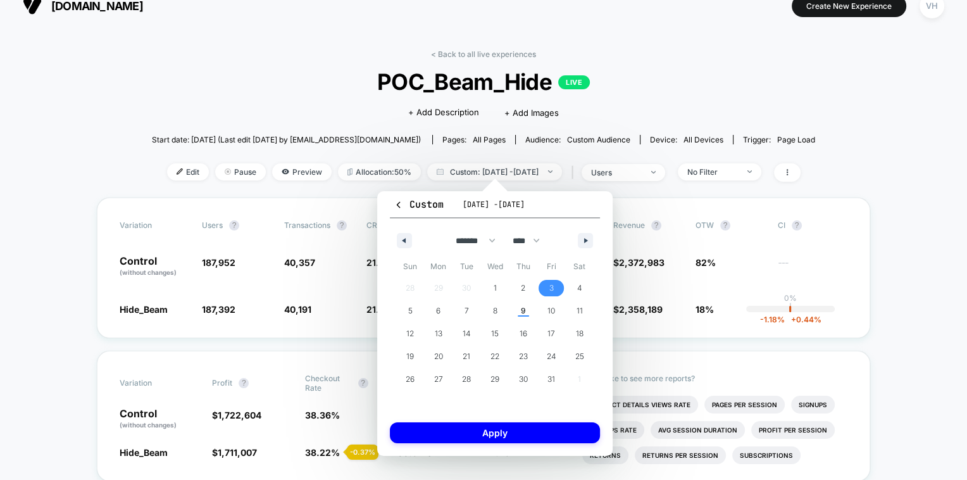
click at [559, 289] on span "3" at bounding box center [551, 288] width 28 height 16
click at [532, 302] on span "9" at bounding box center [523, 310] width 28 height 16
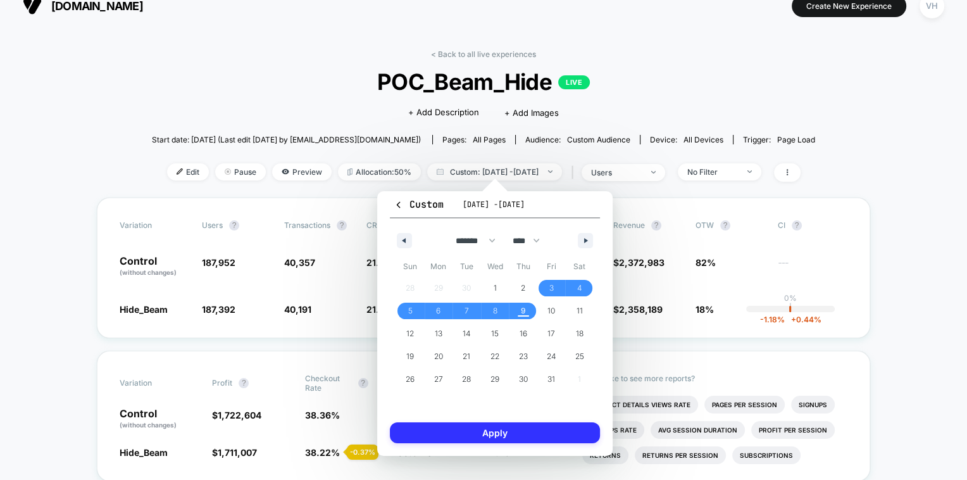
click at [534, 428] on button "Apply" at bounding box center [495, 432] width 210 height 21
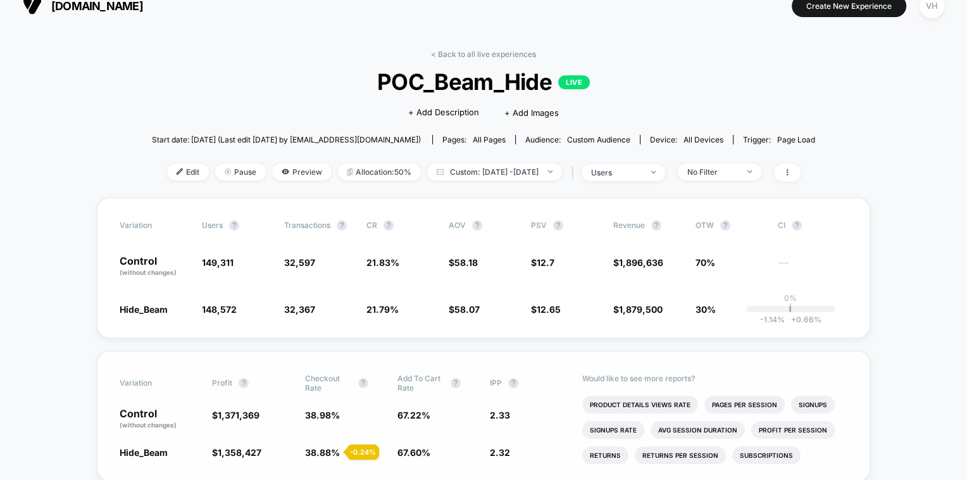
scroll to position [17, 0]
click at [521, 387] on span "IPP ?" at bounding box center [525, 382] width 70 height 19
